Goal: Task Accomplishment & Management: Manage account settings

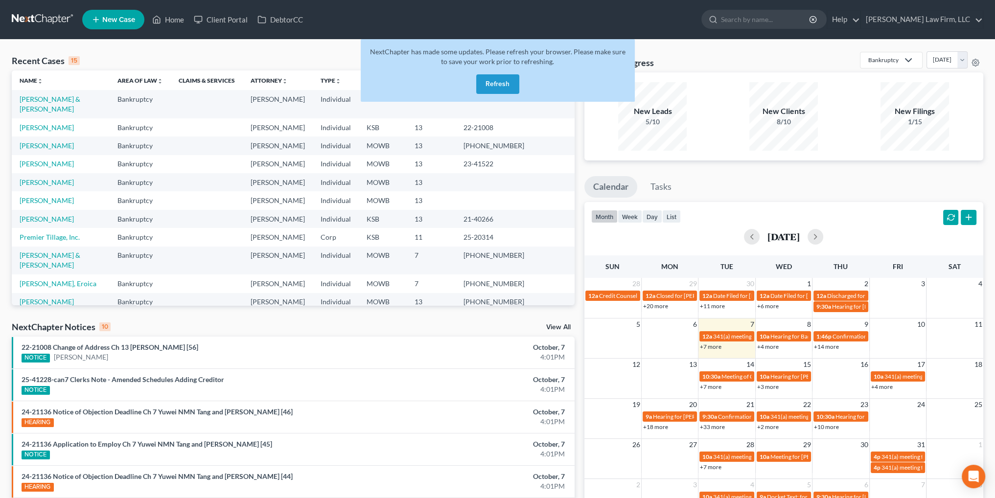
drag, startPoint x: 0, startPoint y: 0, endPoint x: 471, endPoint y: 83, distance: 478.0
click at [471, 83] on div "NextChapter has made some updates. Please refresh your browser. Please make sur…" at bounding box center [498, 70] width 274 height 63
click at [493, 85] on button "Refresh" at bounding box center [497, 84] width 43 height 20
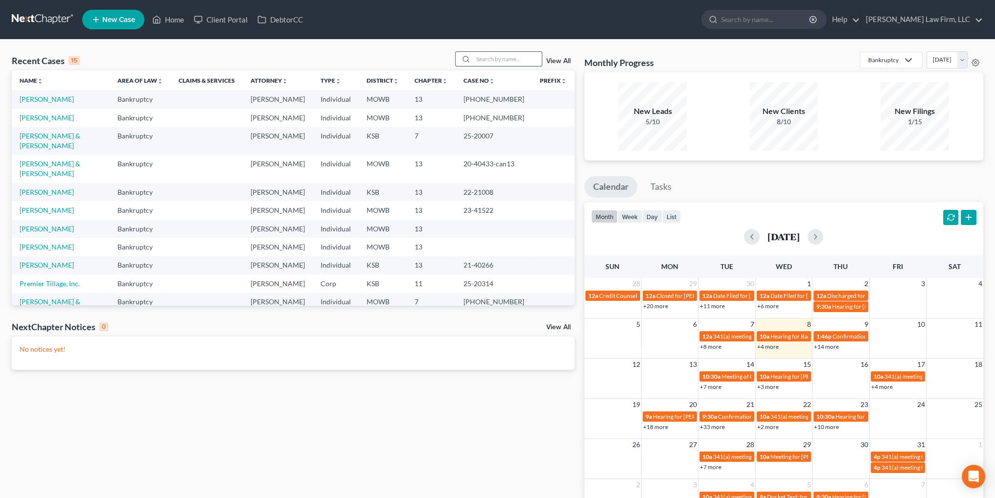
click at [518, 60] on input "search" at bounding box center [507, 59] width 69 height 14
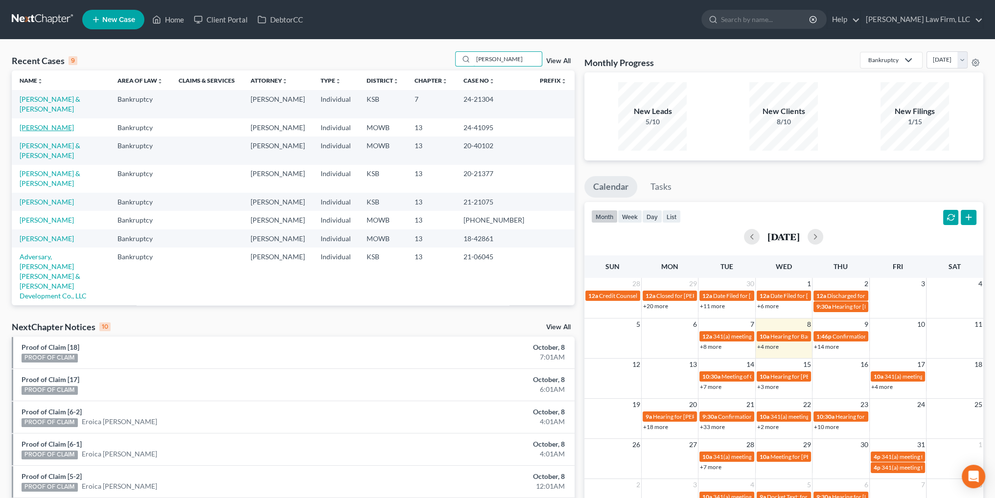
type input "[PERSON_NAME]"
click at [32, 123] on link "[PERSON_NAME]" at bounding box center [47, 127] width 54 height 8
select select "6"
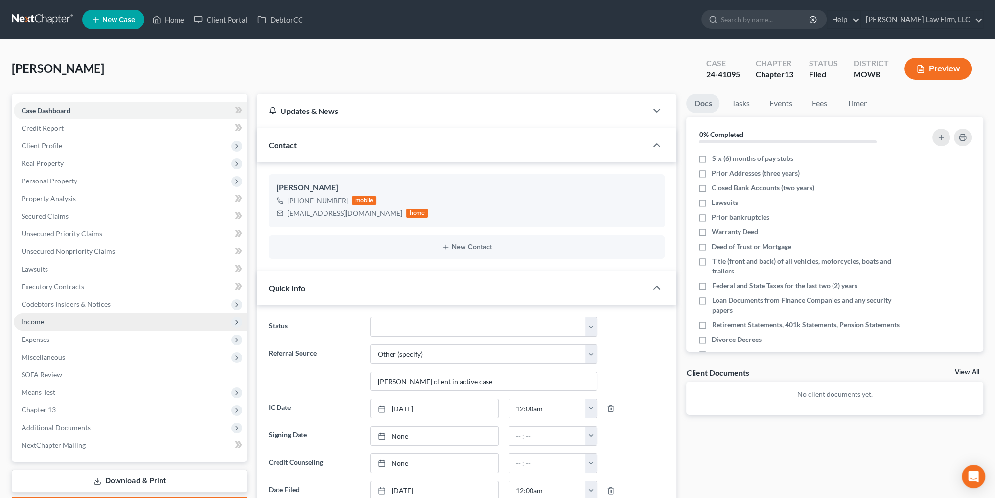
scroll to position [1329, 0]
click at [34, 325] on span "Income" at bounding box center [33, 322] width 23 height 8
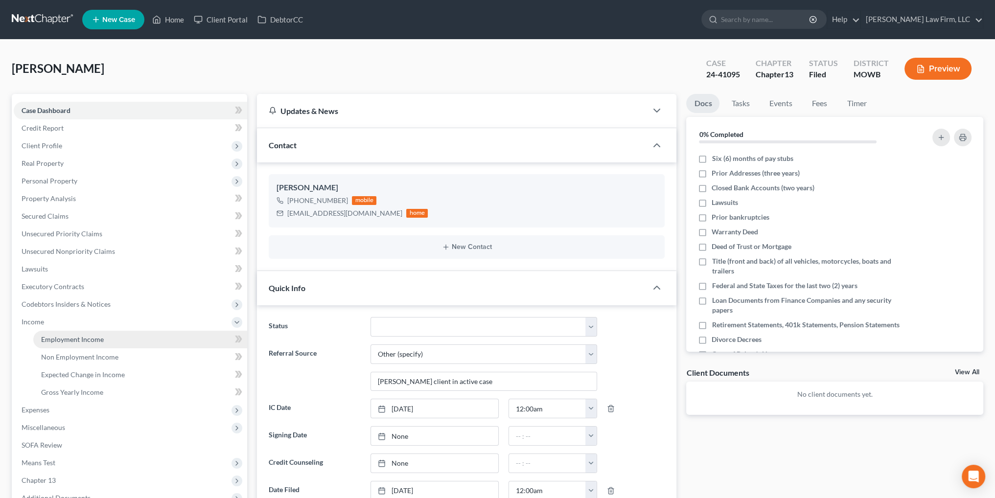
click at [74, 346] on link "Employment Income" at bounding box center [140, 340] width 214 height 18
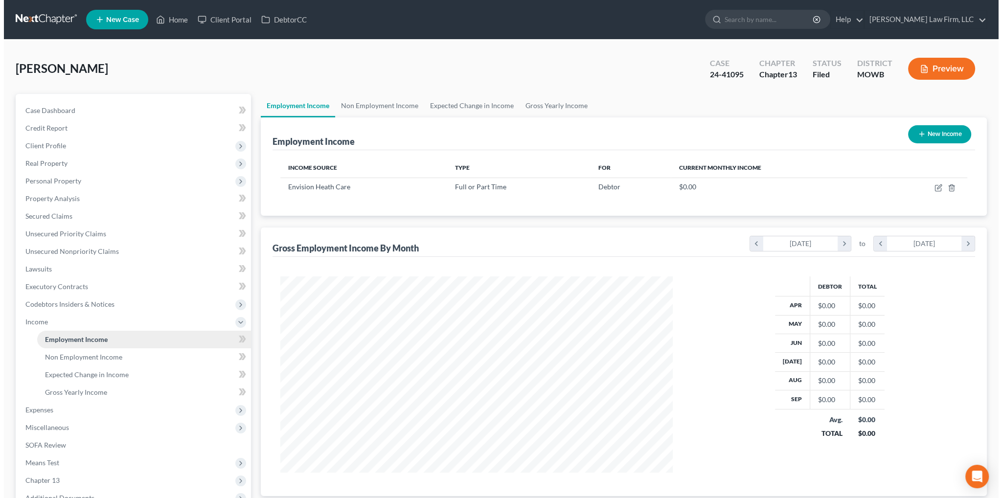
scroll to position [196, 412]
click at [938, 188] on icon "button" at bounding box center [935, 188] width 8 height 8
select select "0"
select select "44"
select select "0"
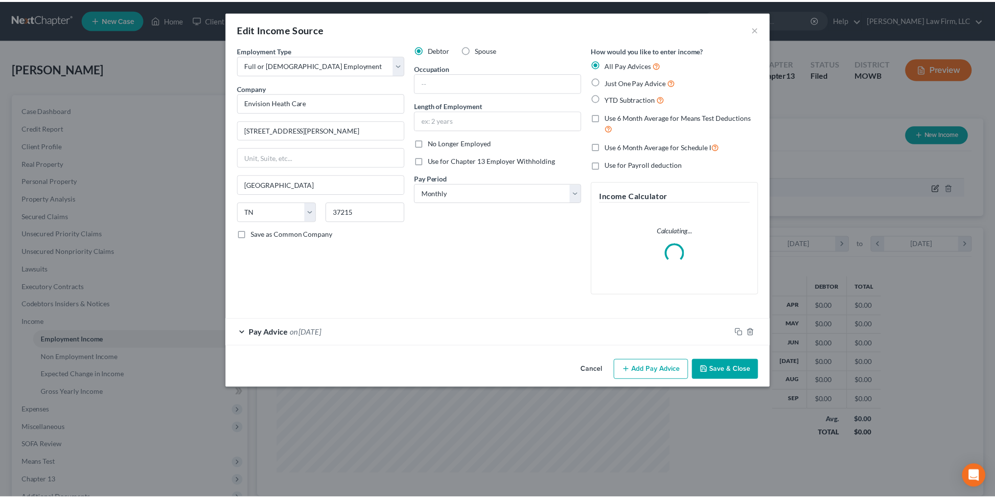
scroll to position [198, 415]
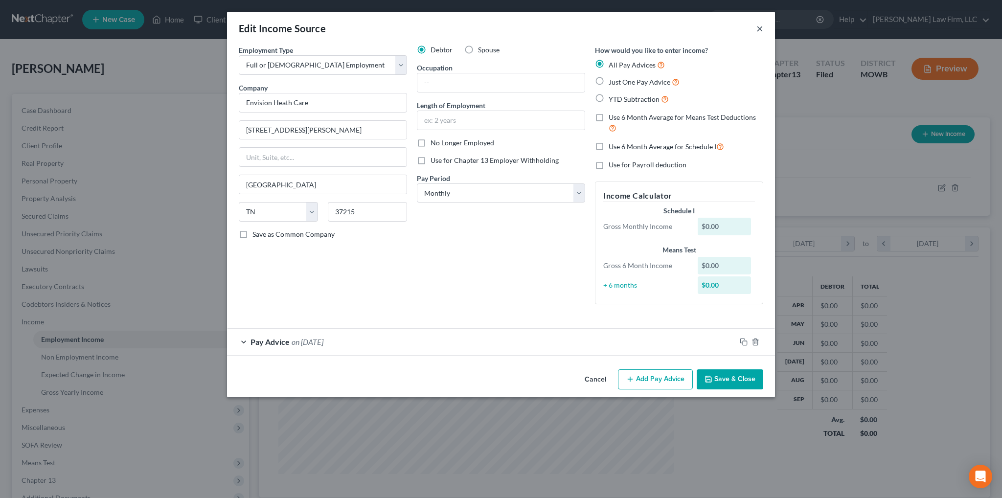
click at [760, 26] on button "×" at bounding box center [760, 29] width 7 height 12
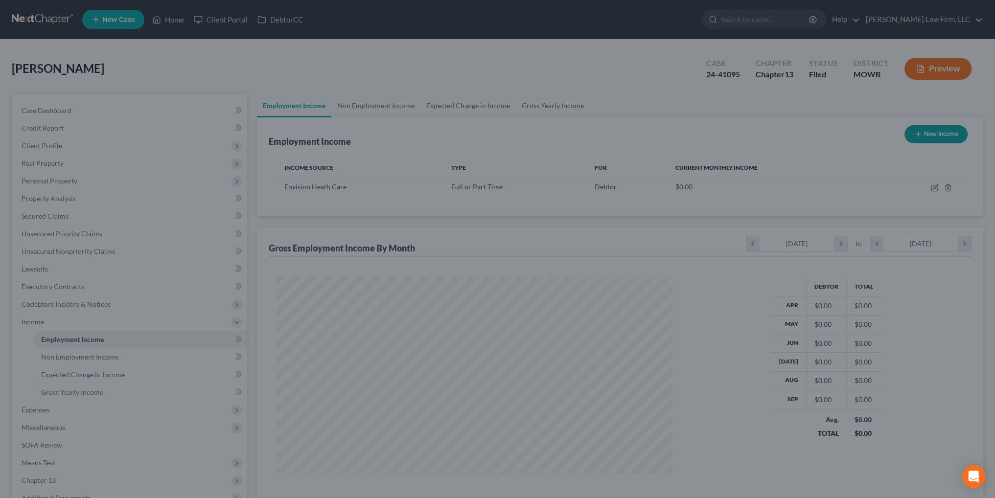
scroll to position [489236, 489019]
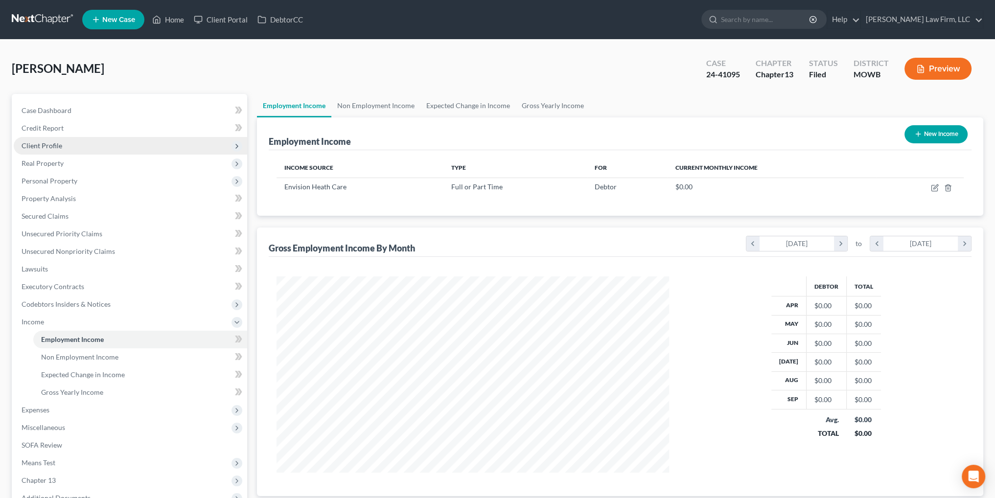
click at [50, 143] on span "Client Profile" at bounding box center [42, 145] width 41 height 8
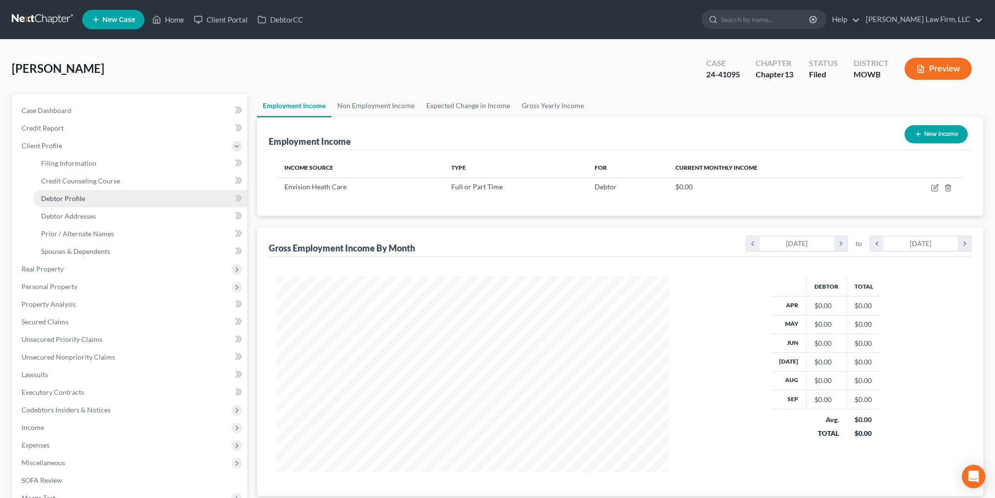
click at [73, 200] on span "Debtor Profile" at bounding box center [63, 198] width 44 height 8
select select "0"
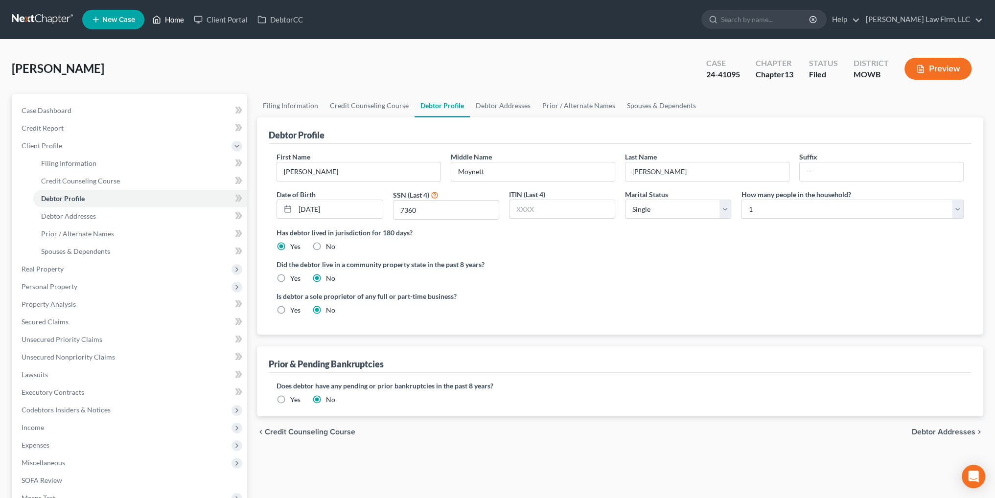
click at [176, 16] on link "Home" at bounding box center [168, 20] width 42 height 18
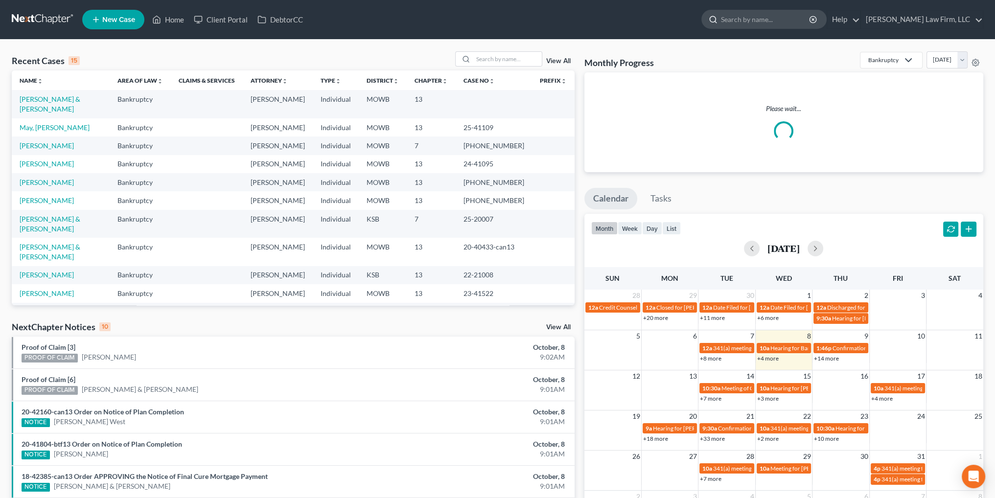
click at [789, 16] on input "search" at bounding box center [766, 19] width 90 height 18
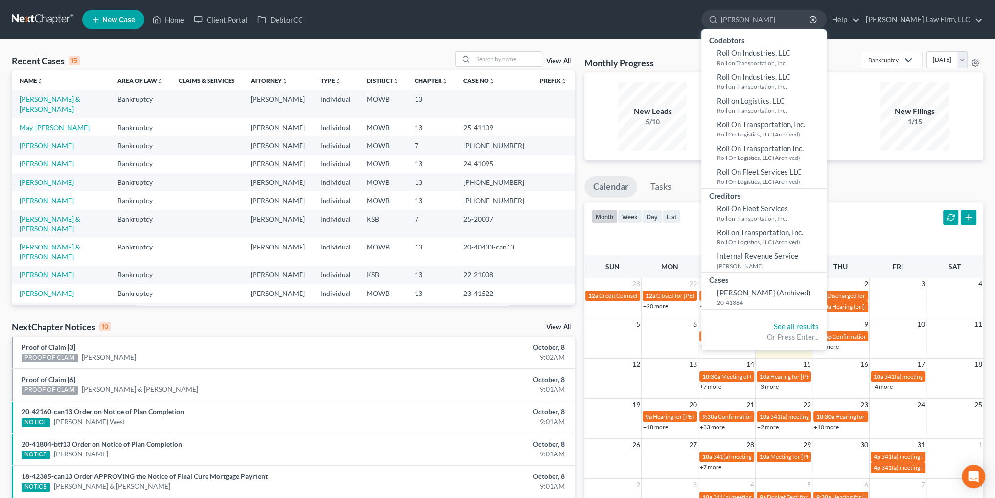
type input "[PERSON_NAME]"
click at [487, 67] on div "Recent Cases 15 View All" at bounding box center [293, 60] width 563 height 19
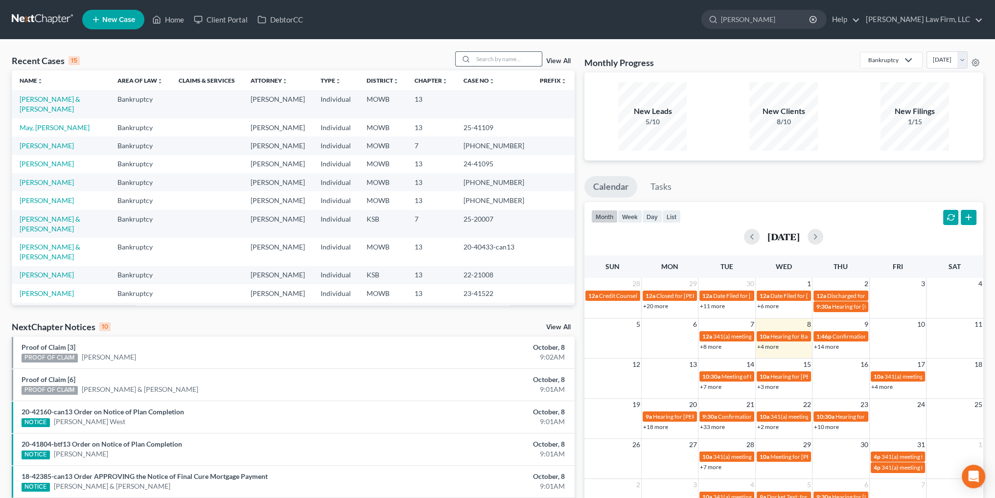
click at [496, 56] on input "search" at bounding box center [507, 59] width 69 height 14
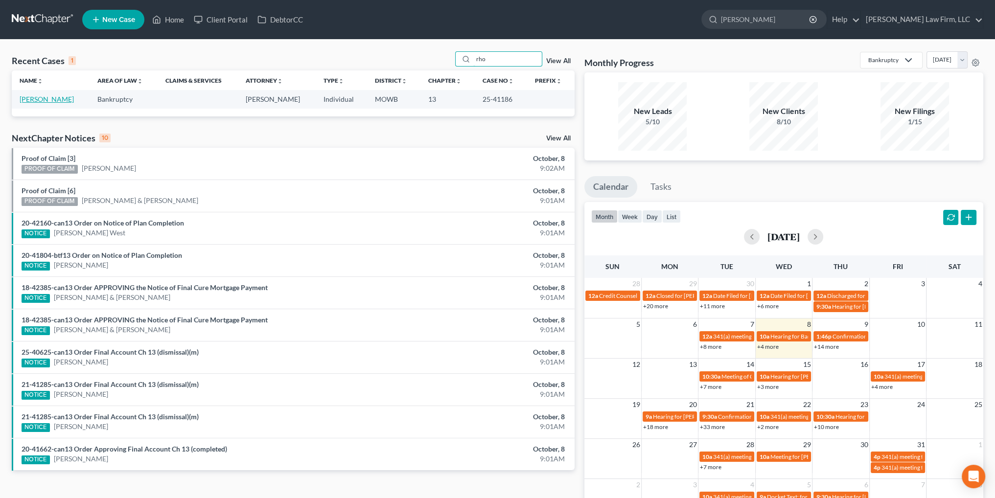
type input "rho"
click at [25, 97] on link "[PERSON_NAME]" at bounding box center [47, 99] width 54 height 8
select select "4"
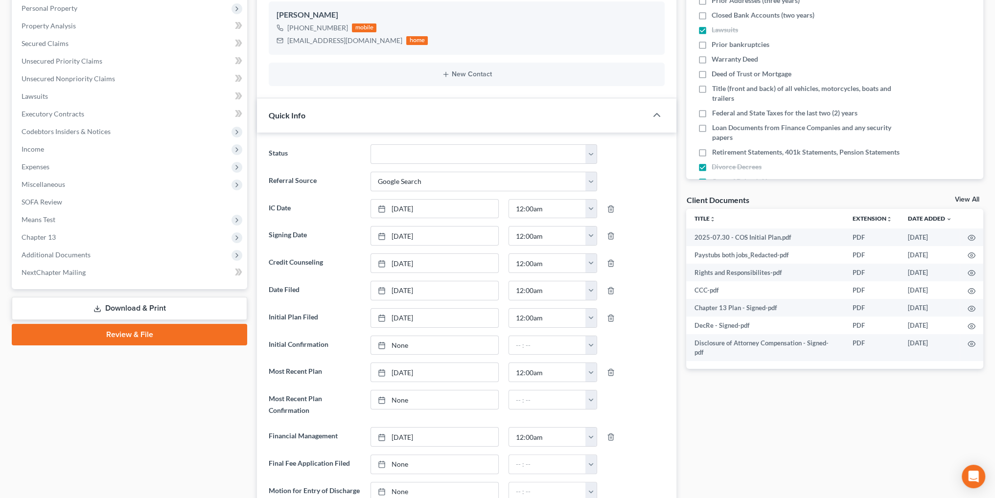
scroll to position [196, 0]
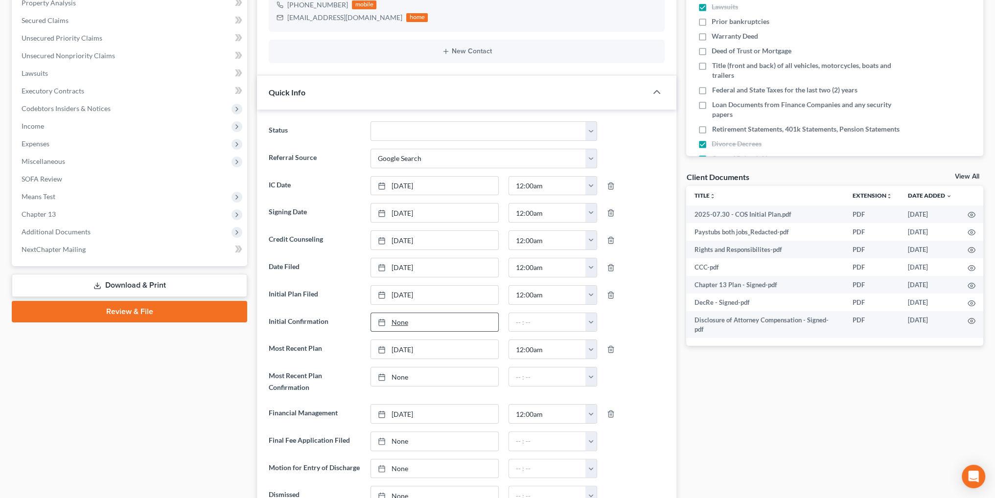
click at [391, 321] on div at bounding box center [385, 322] width 14 height 8
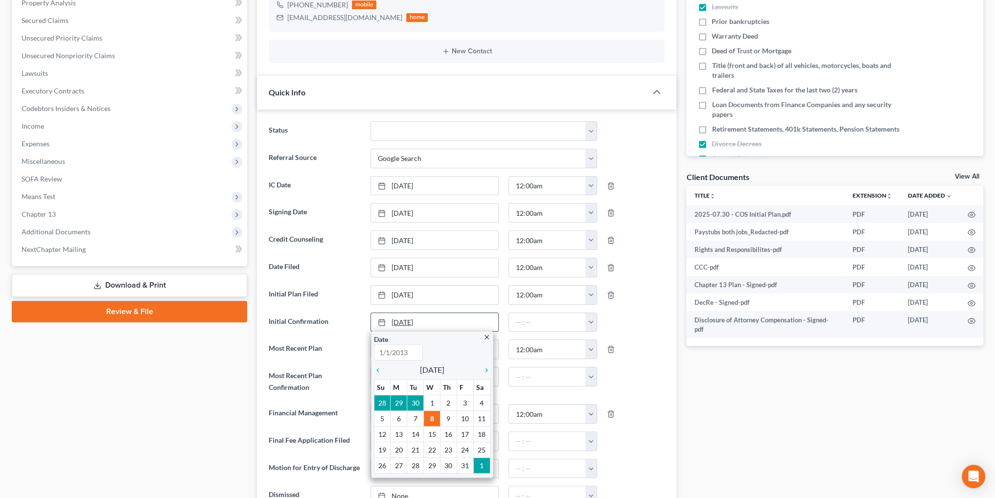
type input "[DATE]"
click at [594, 321] on button "button" at bounding box center [590, 322] width 11 height 19
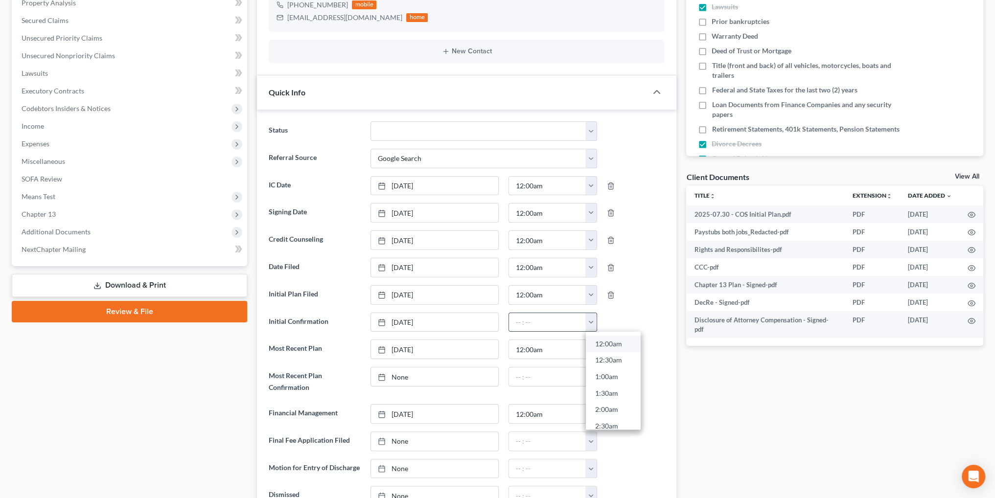
click at [605, 342] on link "12:00am" at bounding box center [613, 344] width 55 height 17
type input "12:00am"
type input "[DATE]"
click at [396, 377] on link "None" at bounding box center [434, 377] width 127 height 19
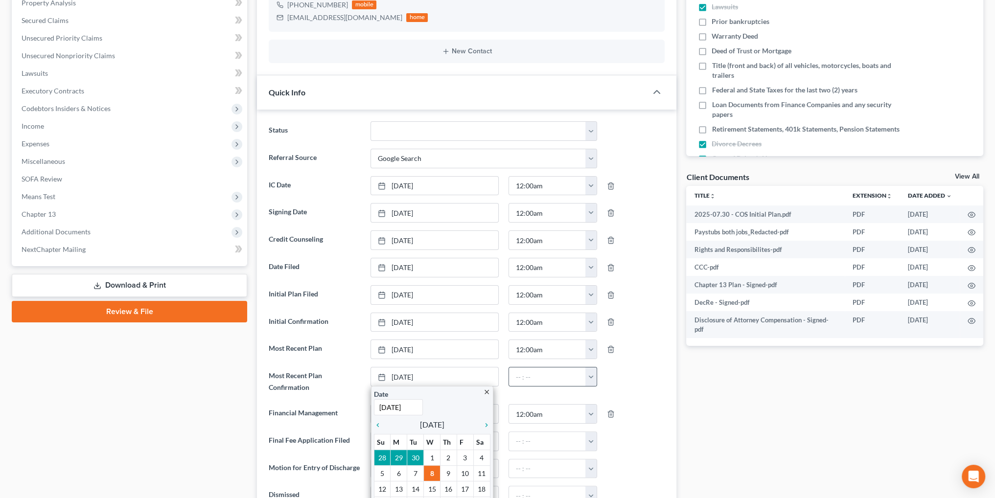
drag, startPoint x: 606, startPoint y: 379, endPoint x: 587, endPoint y: 379, distance: 18.6
click at [603, 379] on div at bounding box center [636, 381] width 68 height 29
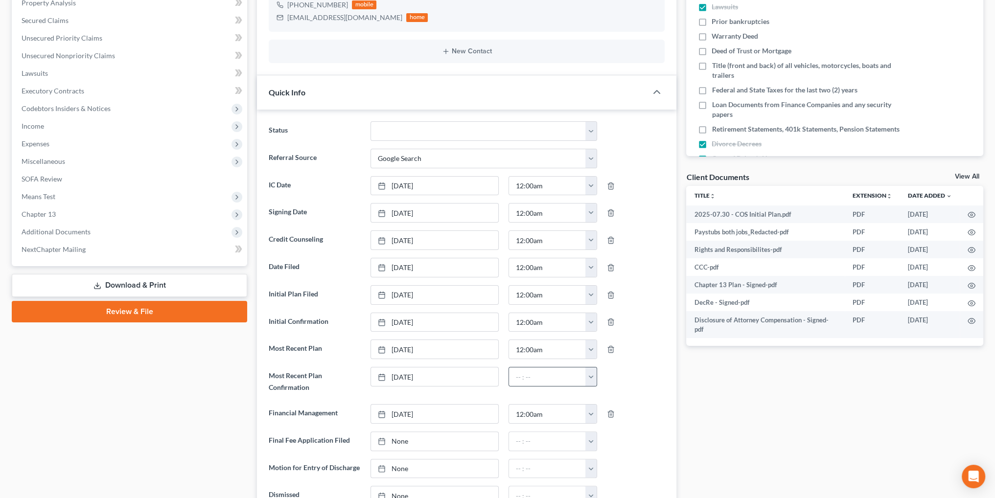
click at [587, 379] on button "button" at bounding box center [590, 377] width 11 height 19
click at [602, 393] on link "12:00am" at bounding box center [613, 398] width 55 height 17
type input "12:00am"
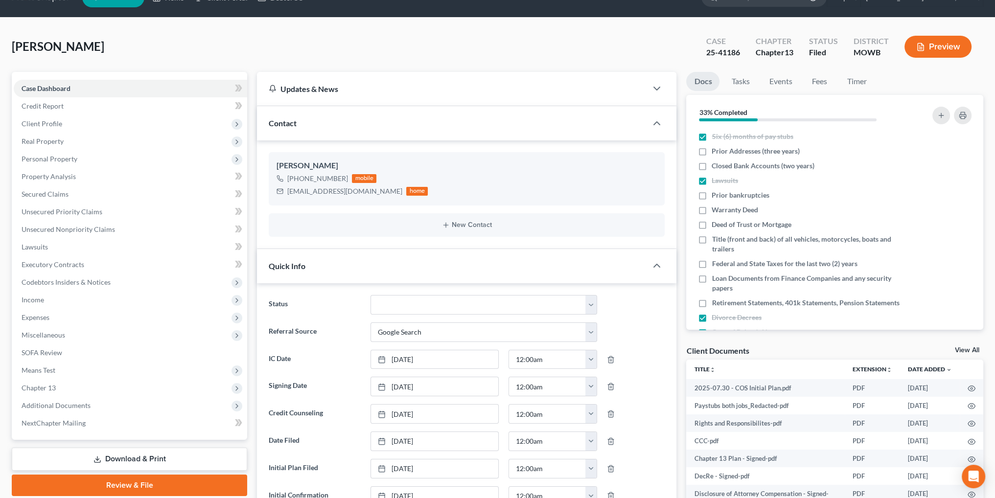
scroll to position [0, 0]
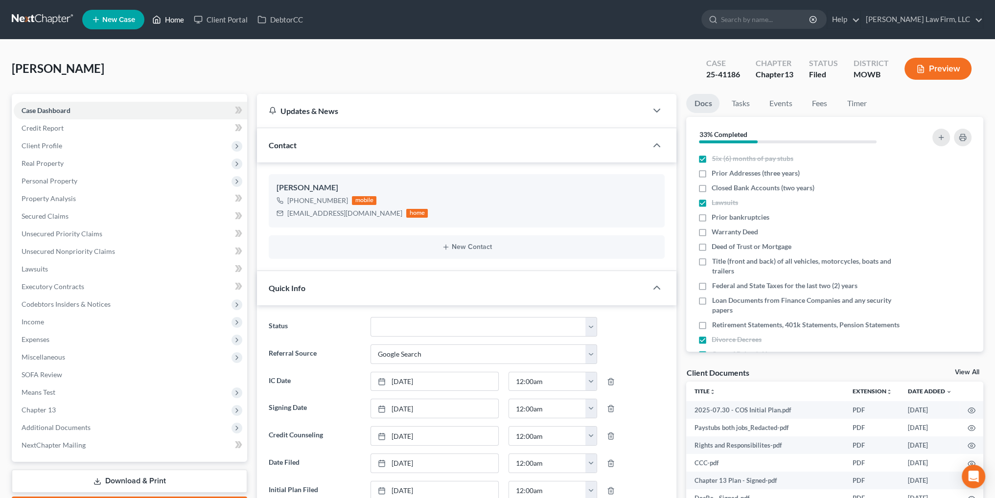
click at [170, 20] on link "Home" at bounding box center [168, 20] width 42 height 18
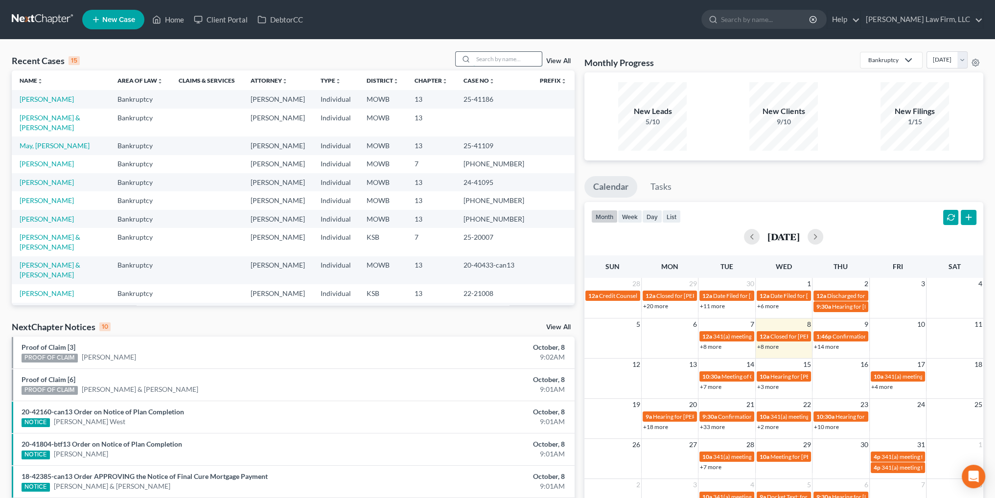
click at [501, 63] on input "search" at bounding box center [507, 59] width 69 height 14
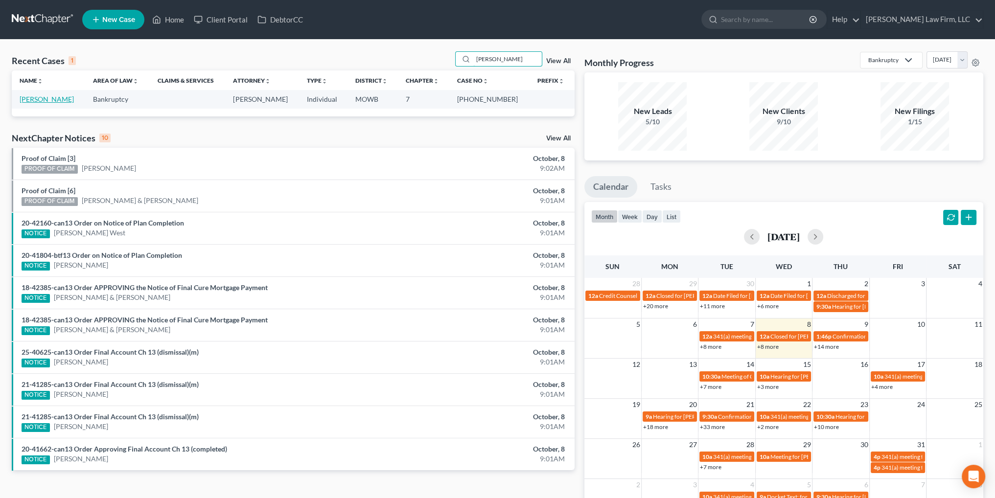
type input "[PERSON_NAME]"
click at [31, 95] on link "[PERSON_NAME]" at bounding box center [47, 99] width 54 height 8
select select "4"
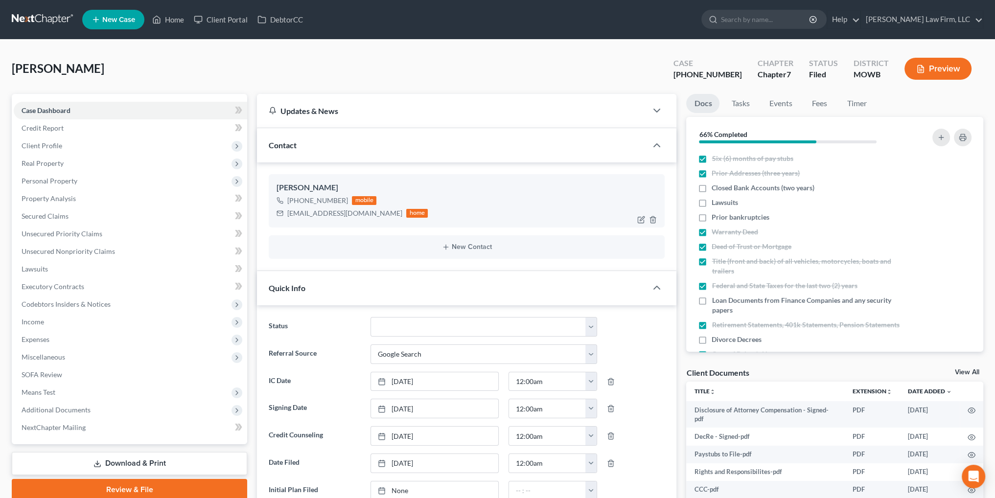
scroll to position [395, 0]
drag, startPoint x: 367, startPoint y: 213, endPoint x: 284, endPoint y: 214, distance: 83.2
click at [284, 214] on div "[EMAIL_ADDRESS][DOMAIN_NAME] home" at bounding box center [352, 213] width 151 height 13
copy div "[EMAIL_ADDRESS][DOMAIN_NAME]"
drag, startPoint x: 167, startPoint y: 16, endPoint x: 189, endPoint y: 17, distance: 22.0
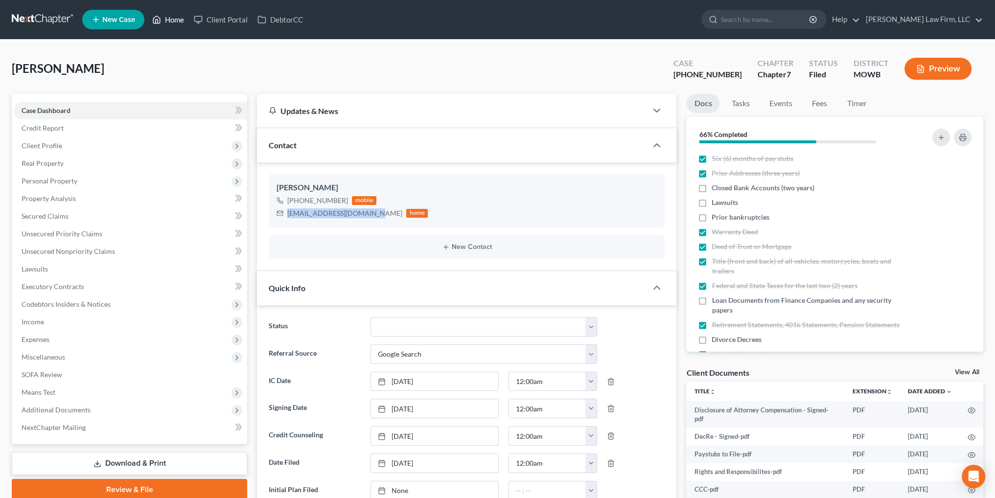
click at [167, 16] on link "Home" at bounding box center [168, 20] width 42 height 18
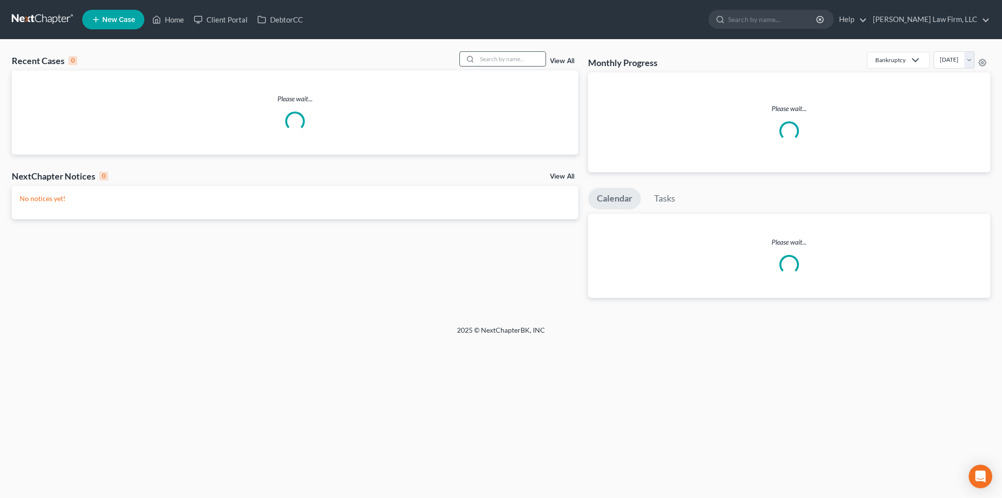
click at [489, 57] on input "search" at bounding box center [511, 59] width 69 height 14
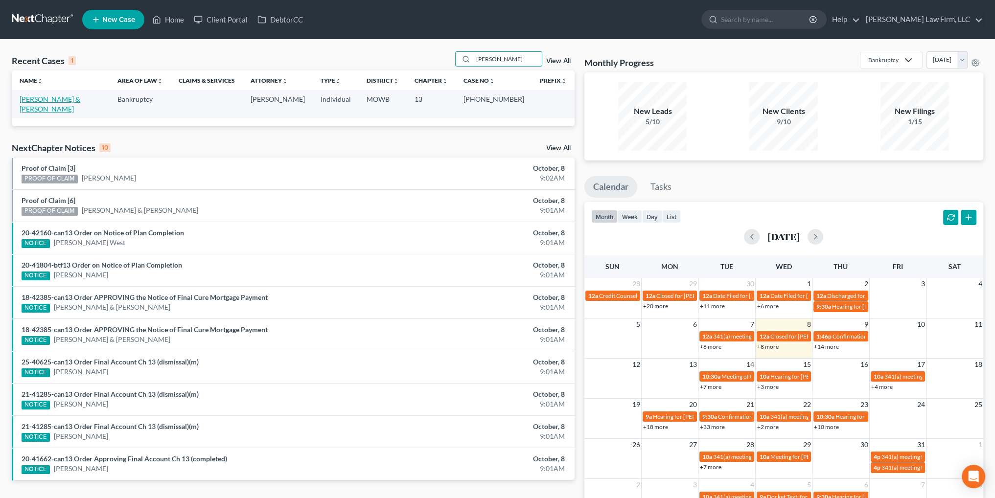
type input "[PERSON_NAME]"
click at [37, 98] on link "[PERSON_NAME] & [PERSON_NAME]" at bounding box center [50, 104] width 61 height 18
select select "4"
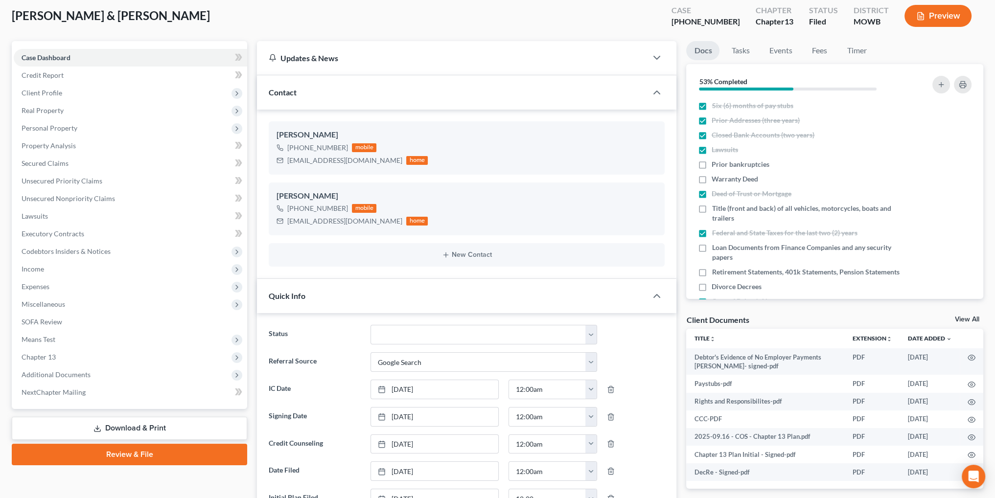
scroll to position [196, 0]
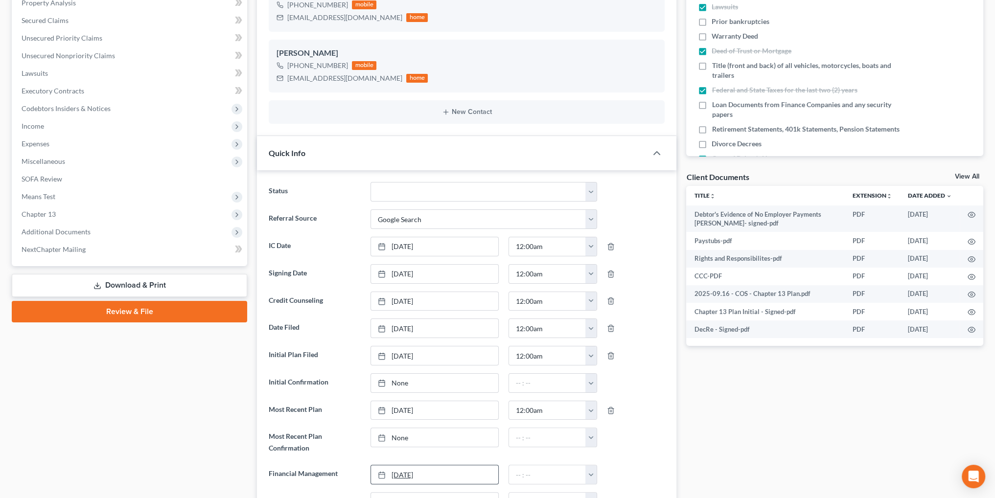
click at [401, 474] on link "[DATE]" at bounding box center [434, 474] width 127 height 19
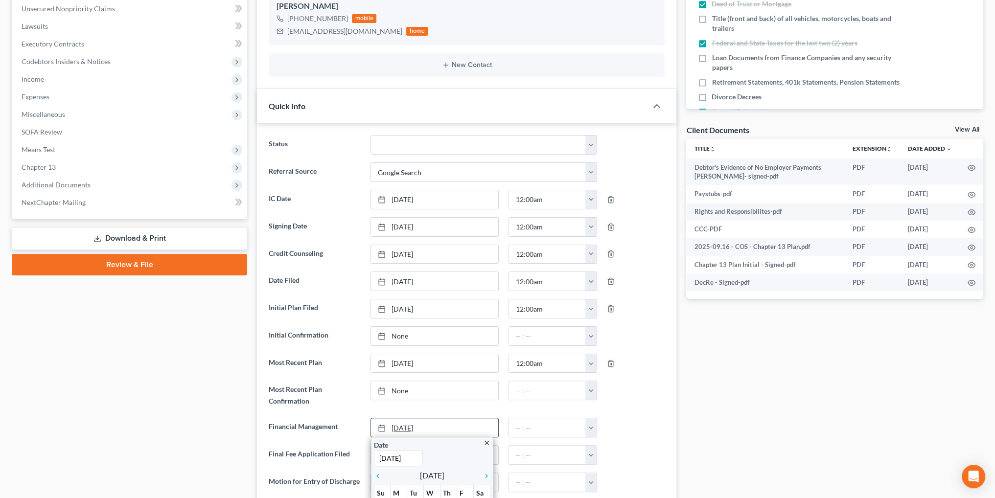
scroll to position [294, 0]
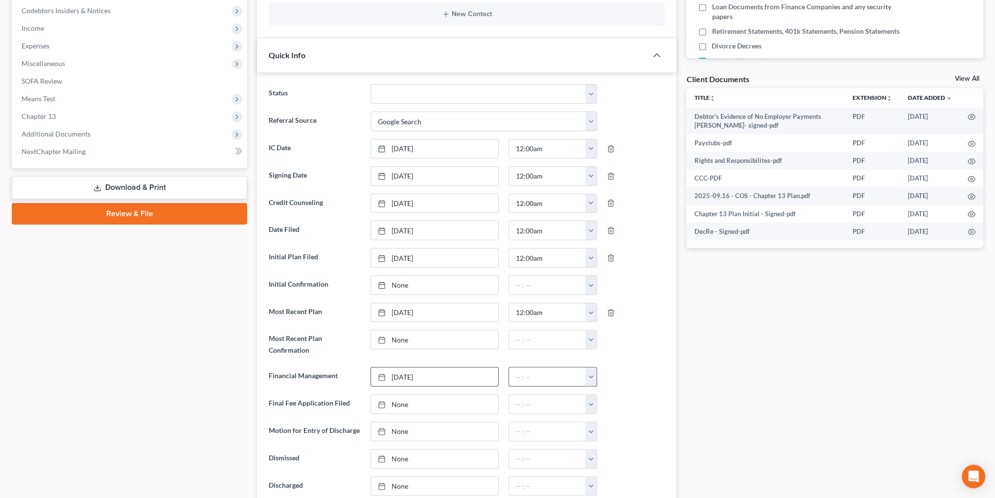
click at [592, 371] on button "button" at bounding box center [590, 377] width 11 height 19
click at [606, 394] on link "12:00am" at bounding box center [613, 398] width 55 height 17
type input "12:00am"
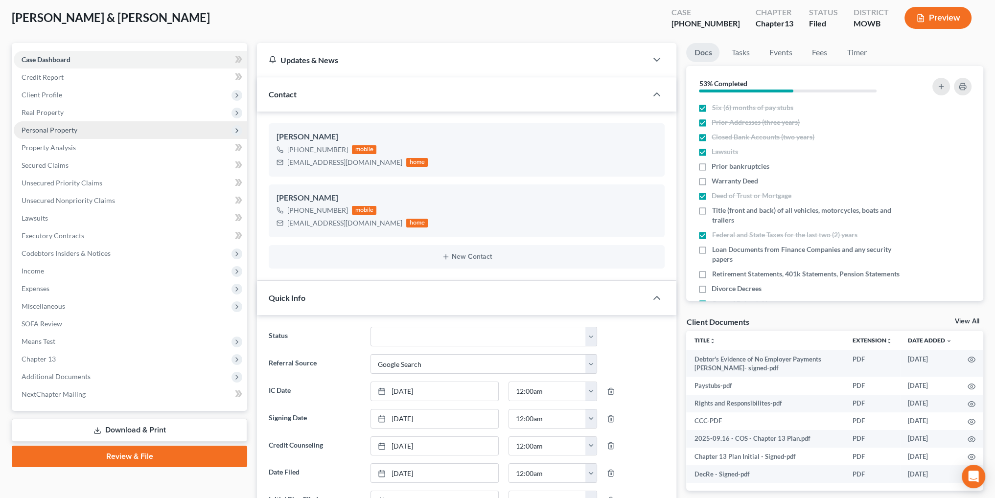
scroll to position [0, 0]
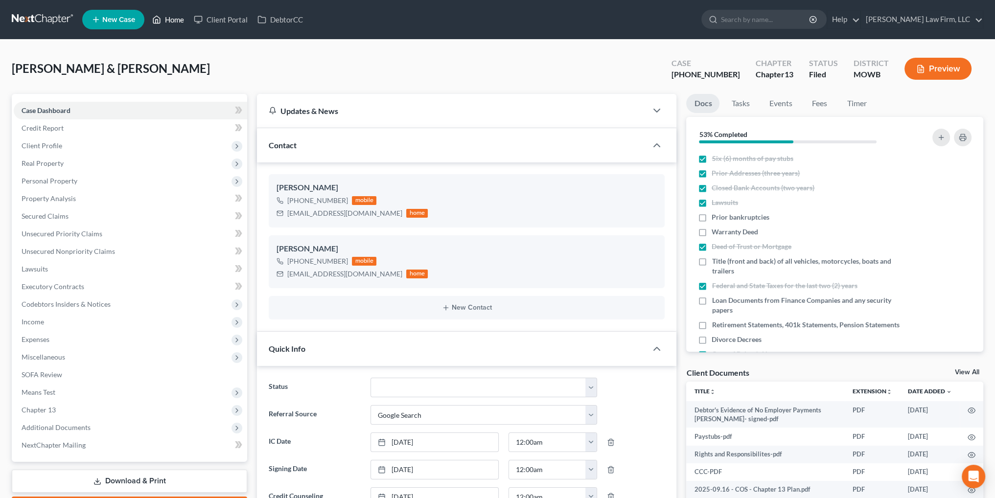
click at [171, 14] on link "Home" at bounding box center [168, 20] width 42 height 18
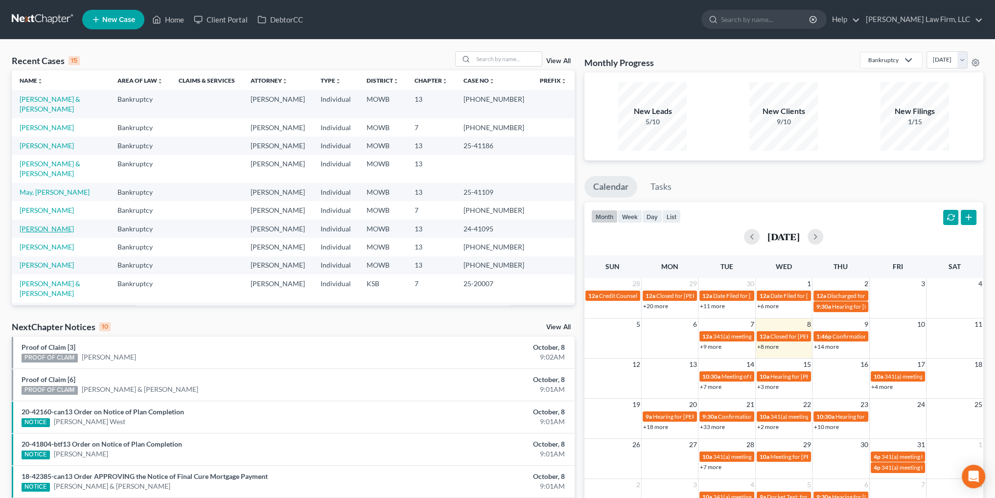
click at [42, 225] on link "[PERSON_NAME]" at bounding box center [47, 229] width 54 height 8
select select "6"
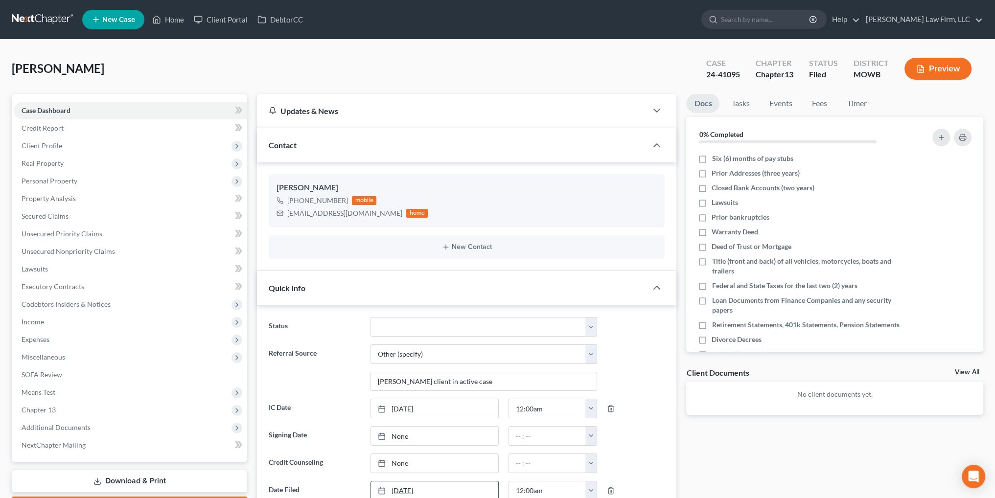
scroll to position [1329, 0]
